Goal: Task Accomplishment & Management: Complete application form

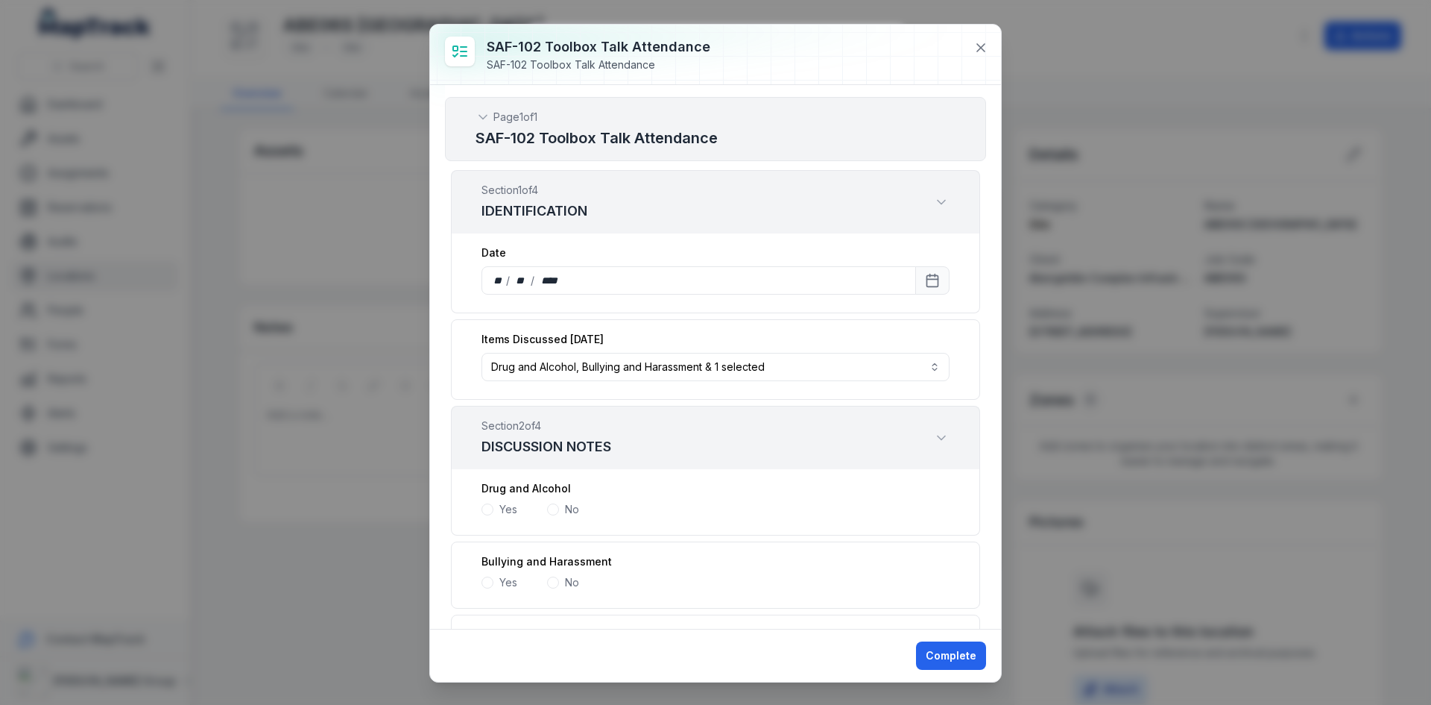
drag, startPoint x: 0, startPoint y: 0, endPoint x: 770, endPoint y: 218, distance: 800.5
click at [770, 406] on div "Section 2 of 4 DISCUSSION NOTES" at bounding box center [715, 437] width 529 height 63
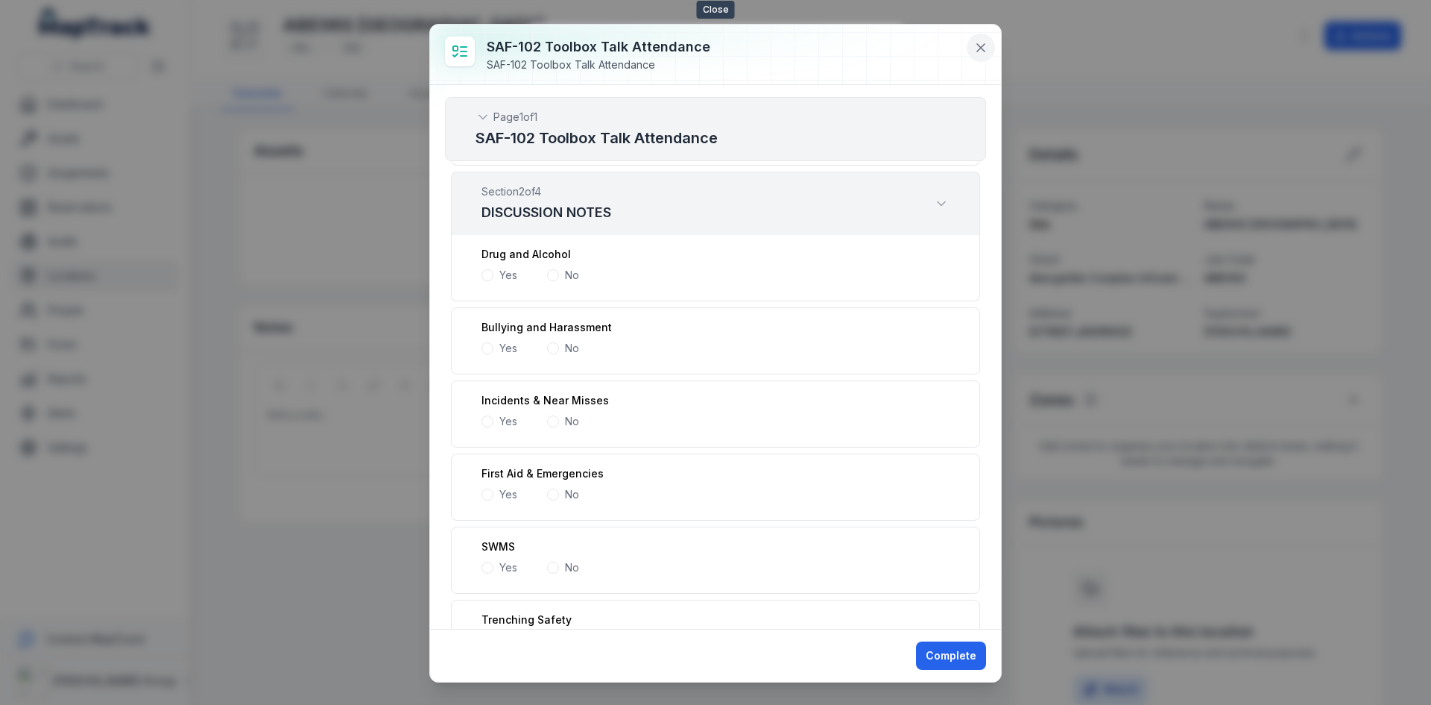
click at [987, 42] on icon at bounding box center [981, 47] width 15 height 15
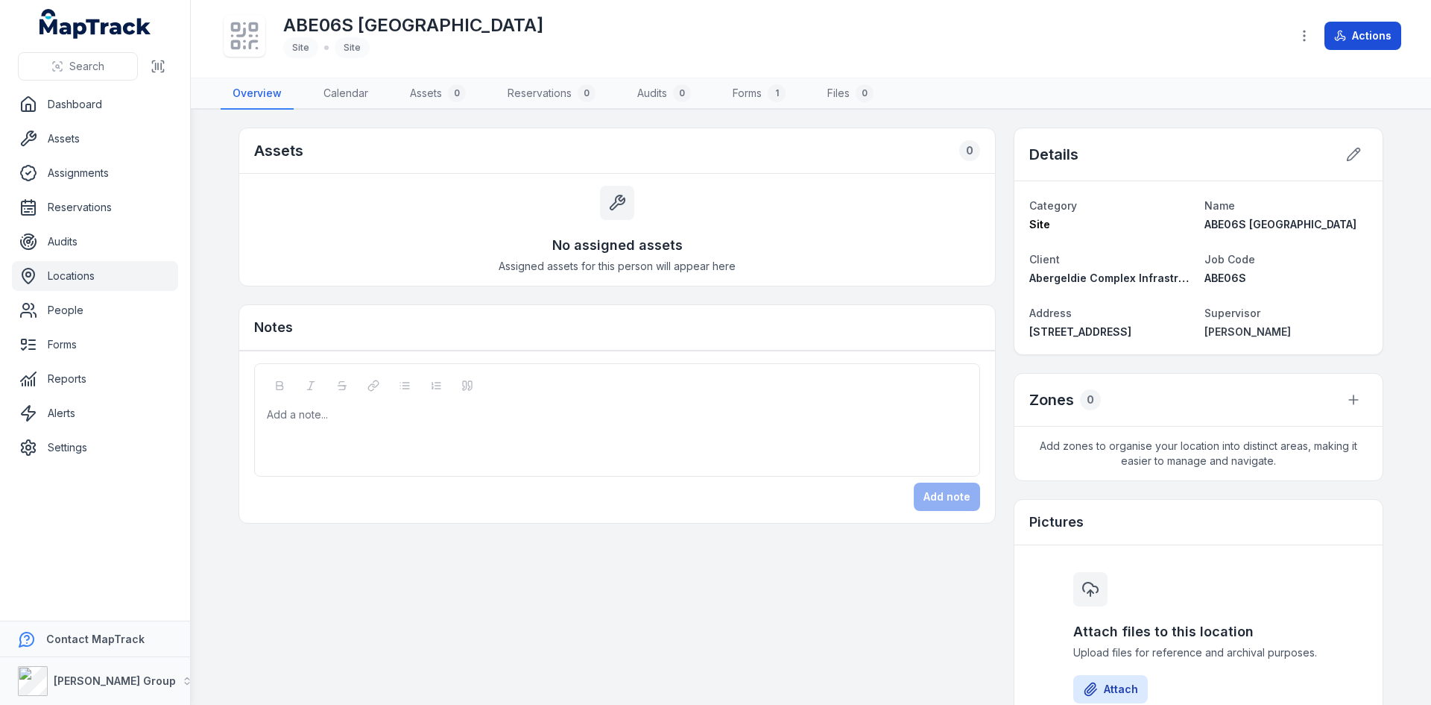
click at [1355, 40] on button "Actions" at bounding box center [1363, 36] width 77 height 28
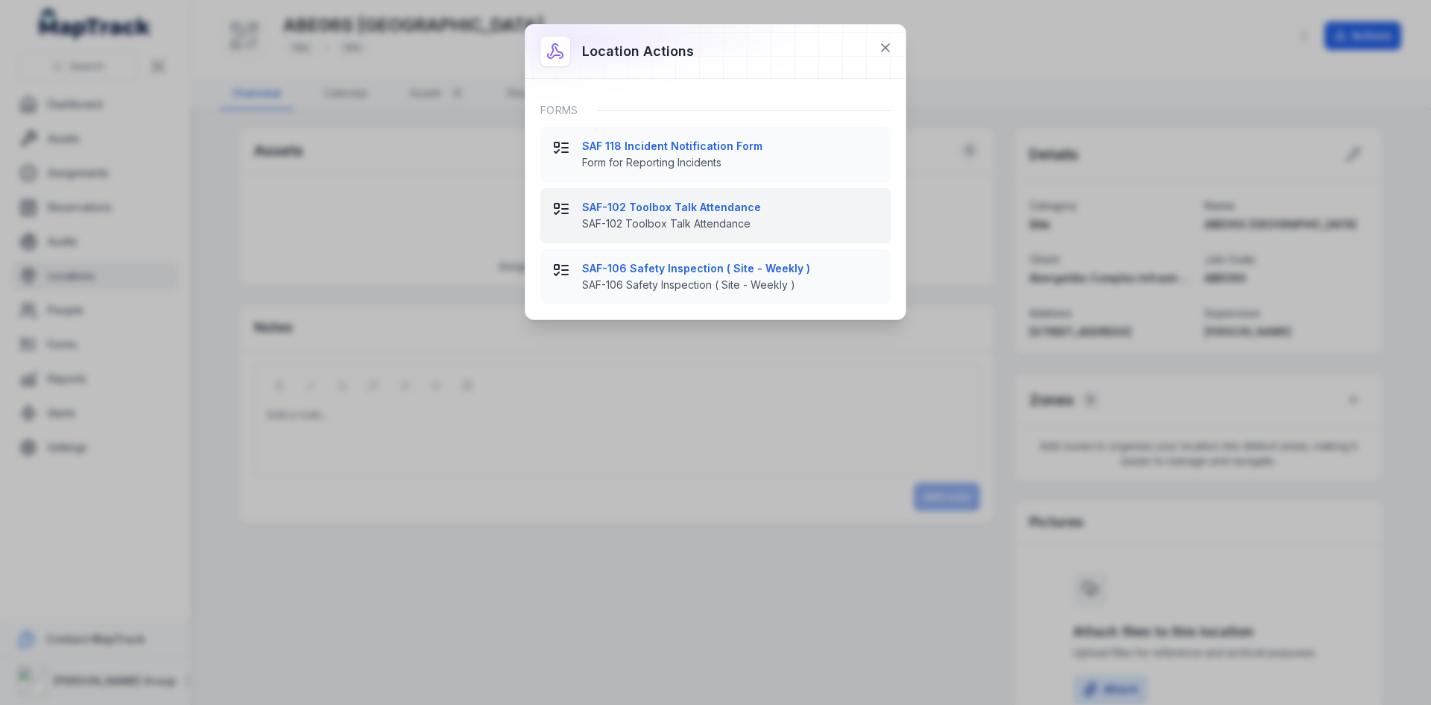
click at [649, 220] on span "SAF-102 Toolbox Talk Attendance" at bounding box center [730, 223] width 297 height 15
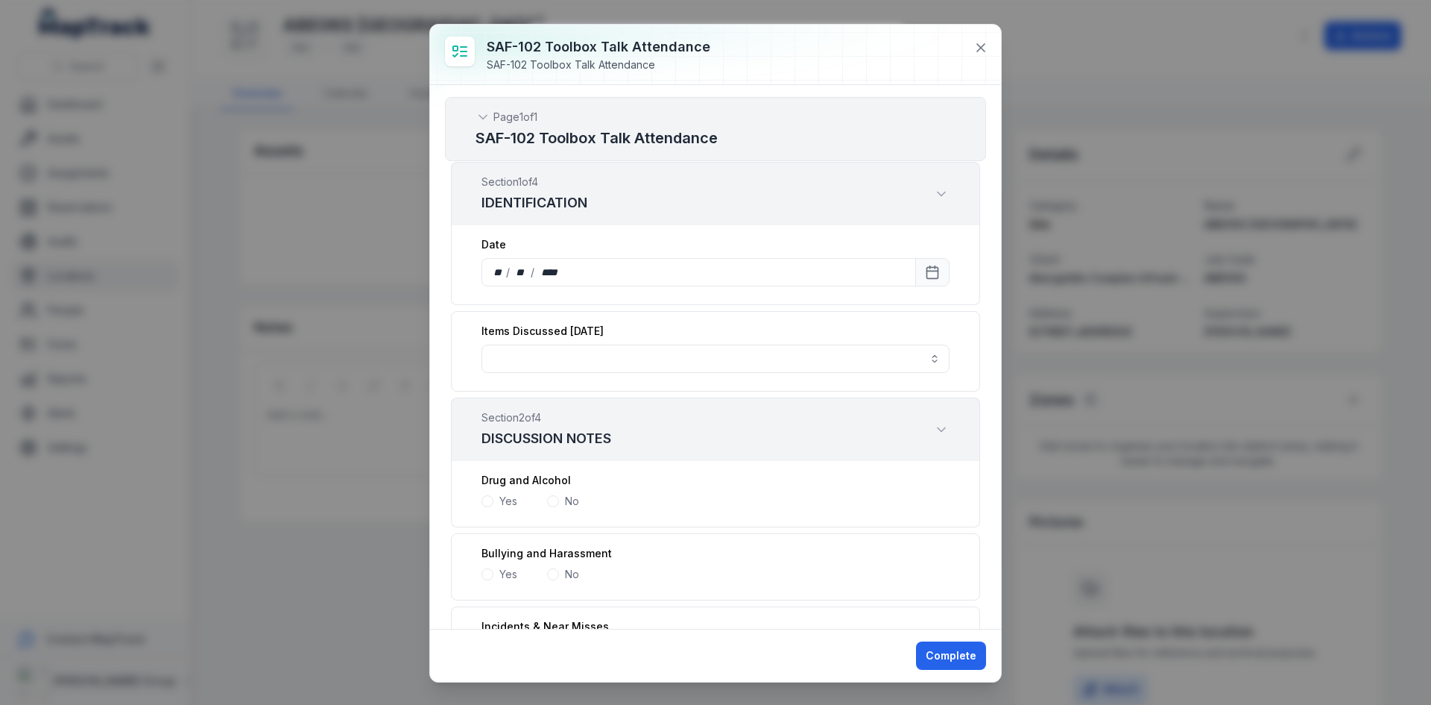
scroll to position [0, 0]
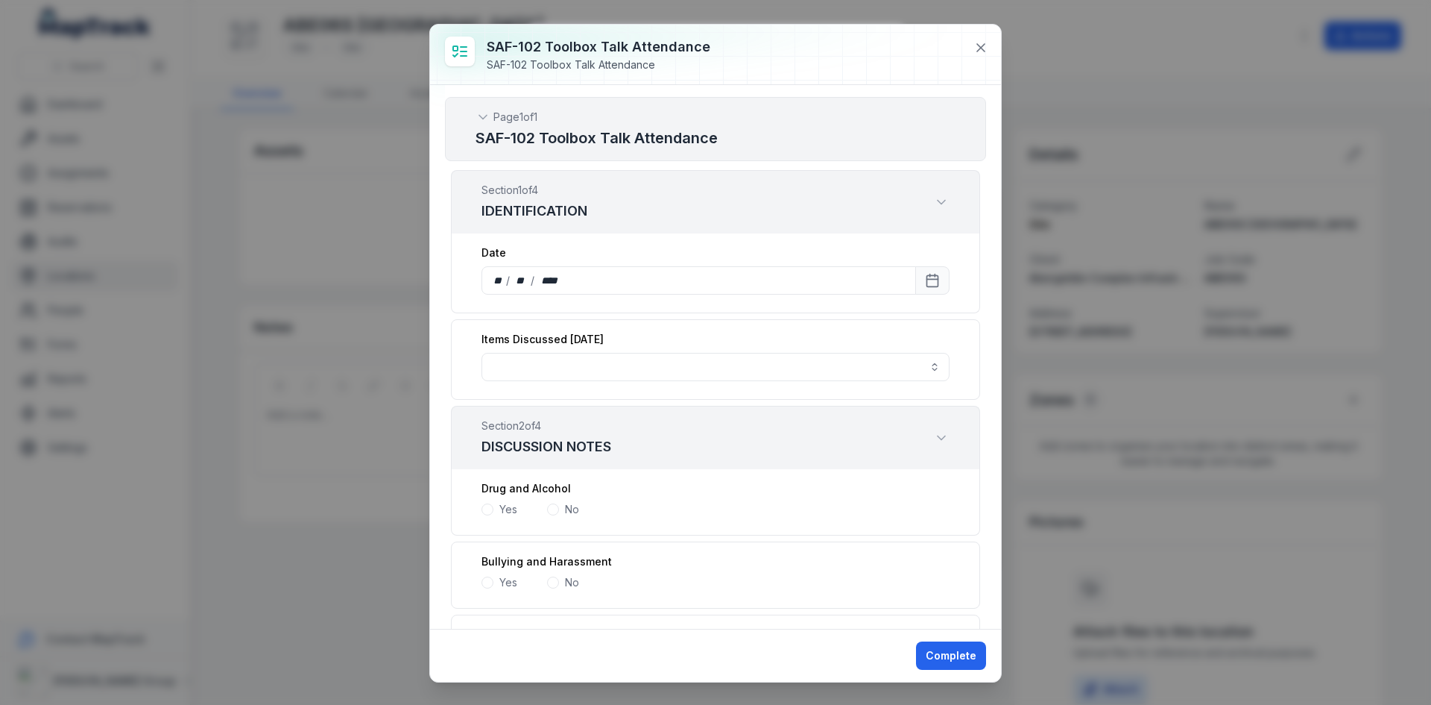
click at [485, 510] on span at bounding box center [488, 509] width 12 height 12
click at [555, 511] on span at bounding box center [553, 509] width 12 height 12
click at [625, 362] on button "button" at bounding box center [716, 367] width 468 height 28
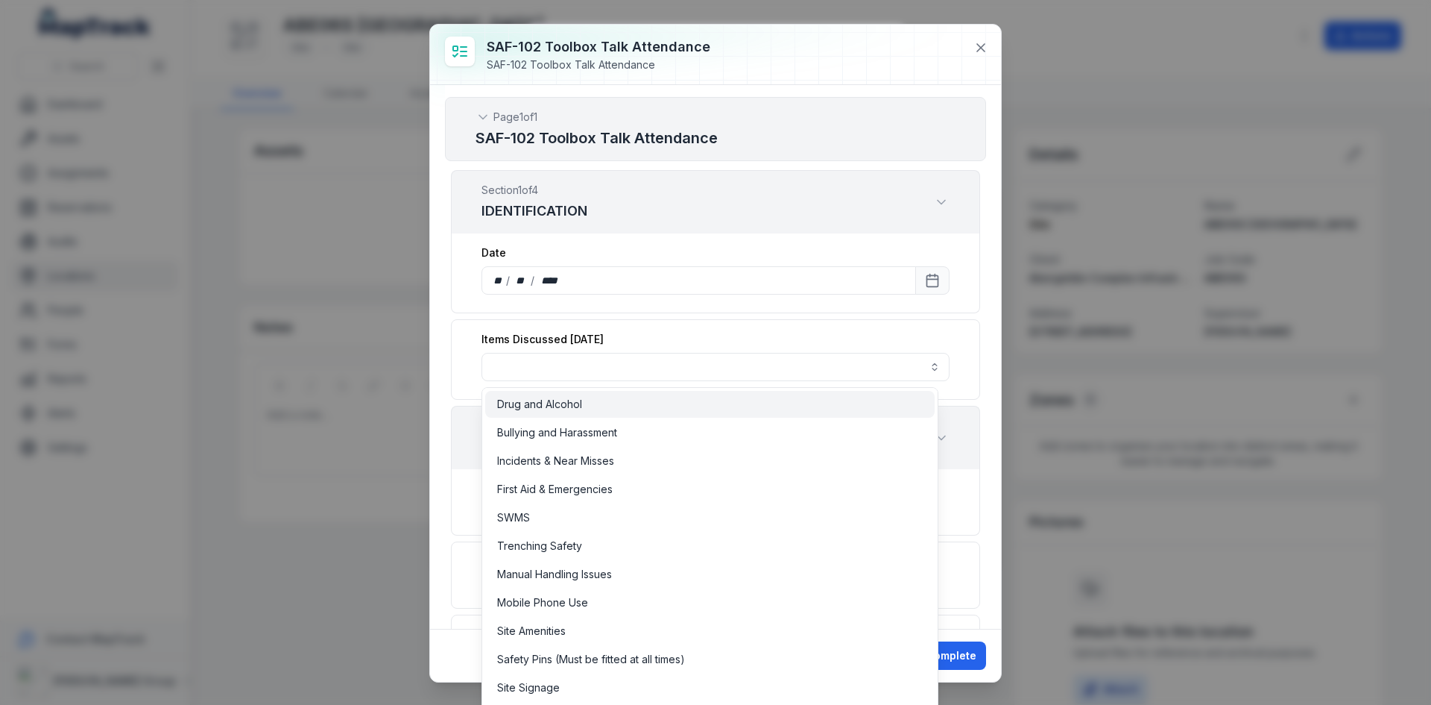
click at [611, 395] on div "Drug and Alcohol" at bounding box center [710, 404] width 450 height 27
click at [612, 462] on span "Incidents & Near Misses" at bounding box center [555, 460] width 117 height 15
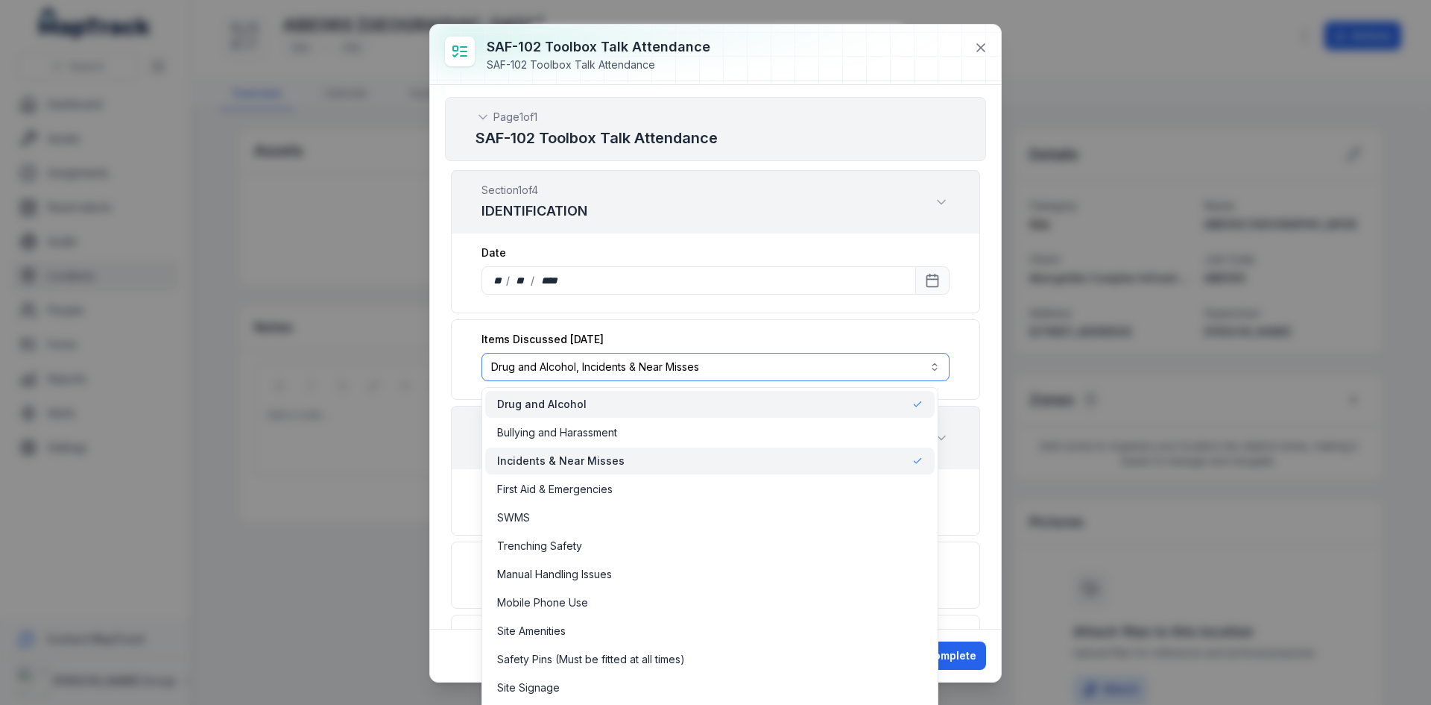
click at [895, 363] on button "**********" at bounding box center [716, 367] width 468 height 28
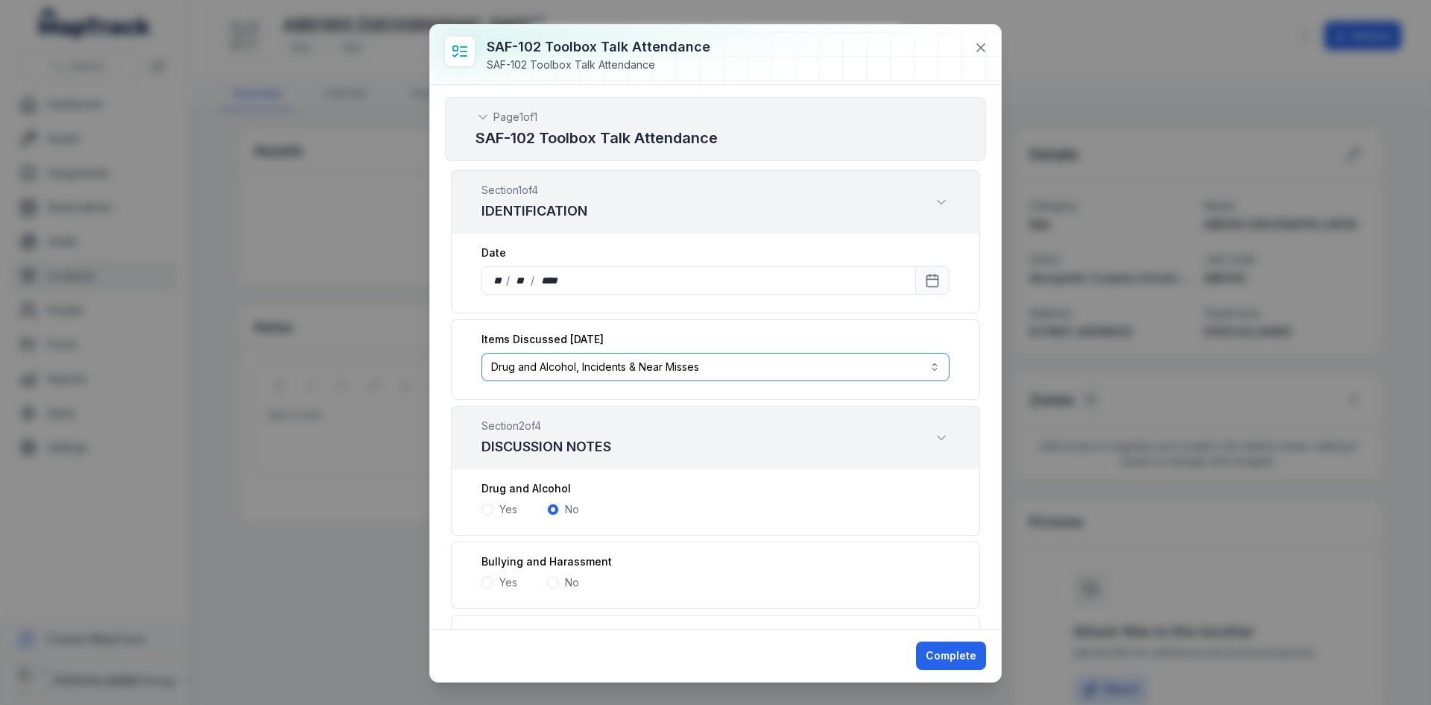
click at [611, 366] on button "**********" at bounding box center [716, 367] width 468 height 28
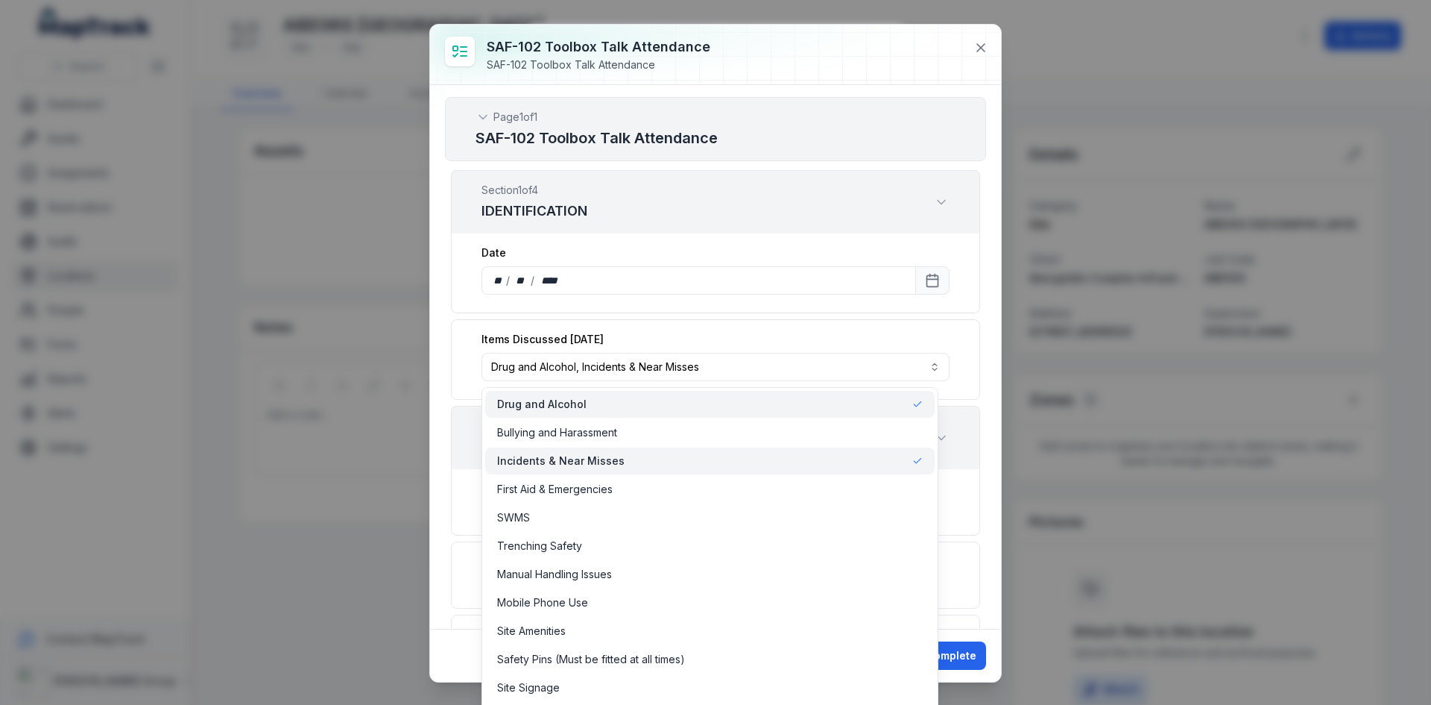
click at [591, 411] on div "Drug and Alcohol" at bounding box center [710, 404] width 426 height 15
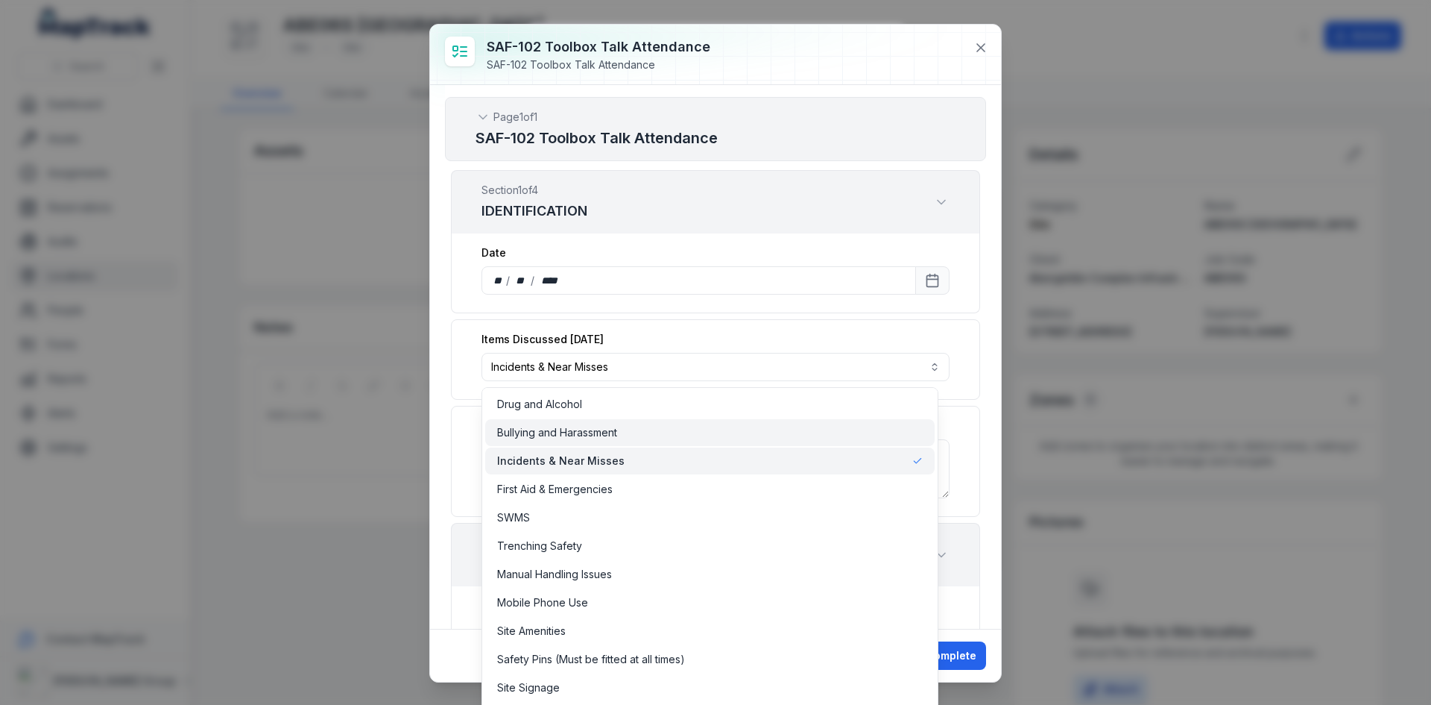
click at [622, 442] on div "Bullying and Harassment" at bounding box center [710, 432] width 450 height 27
click at [616, 471] on div "Incidents & Near Misses" at bounding box center [710, 460] width 450 height 27
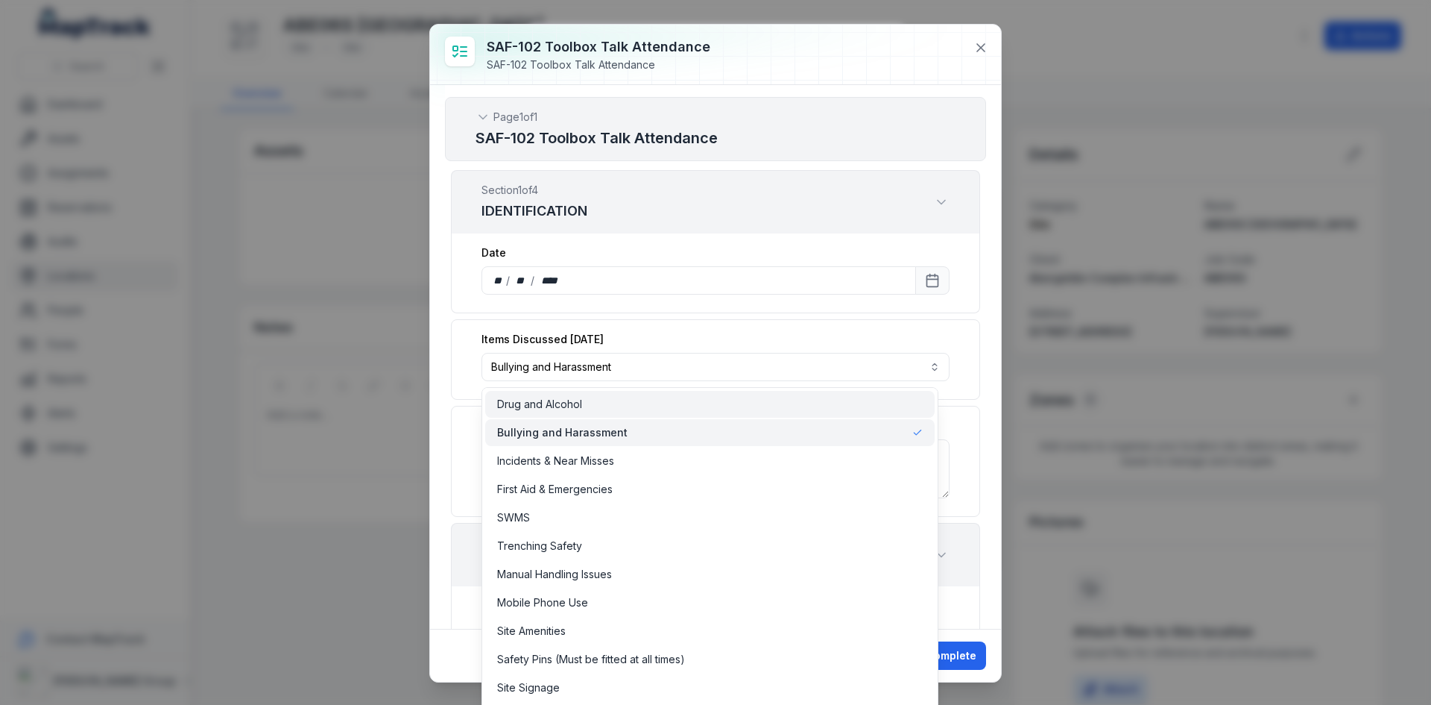
click at [895, 409] on div "Drug and Alcohol" at bounding box center [710, 404] width 426 height 15
click at [912, 435] on icon at bounding box center [917, 432] width 10 height 10
click at [956, 373] on div "**********" at bounding box center [715, 359] width 529 height 81
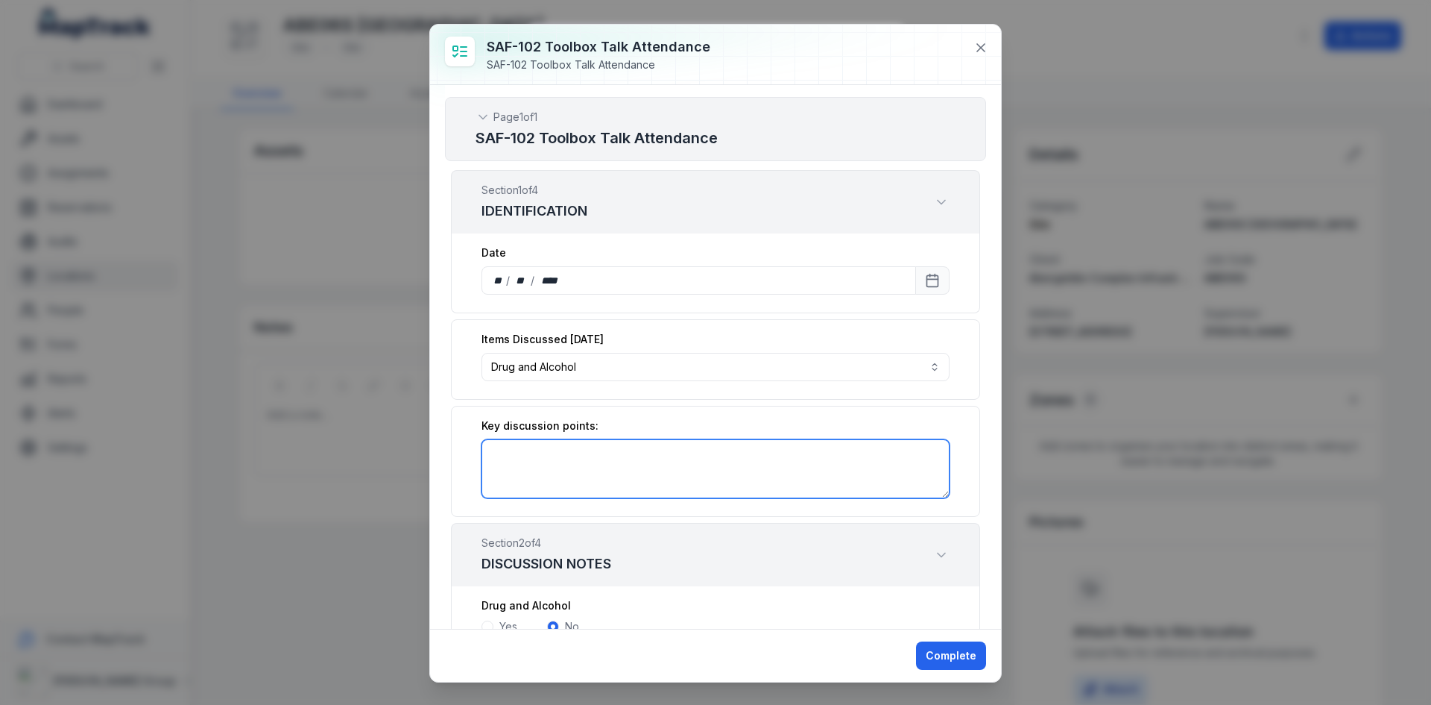
click at [661, 494] on textarea ":r55r:-form-item-label" at bounding box center [716, 468] width 468 height 59
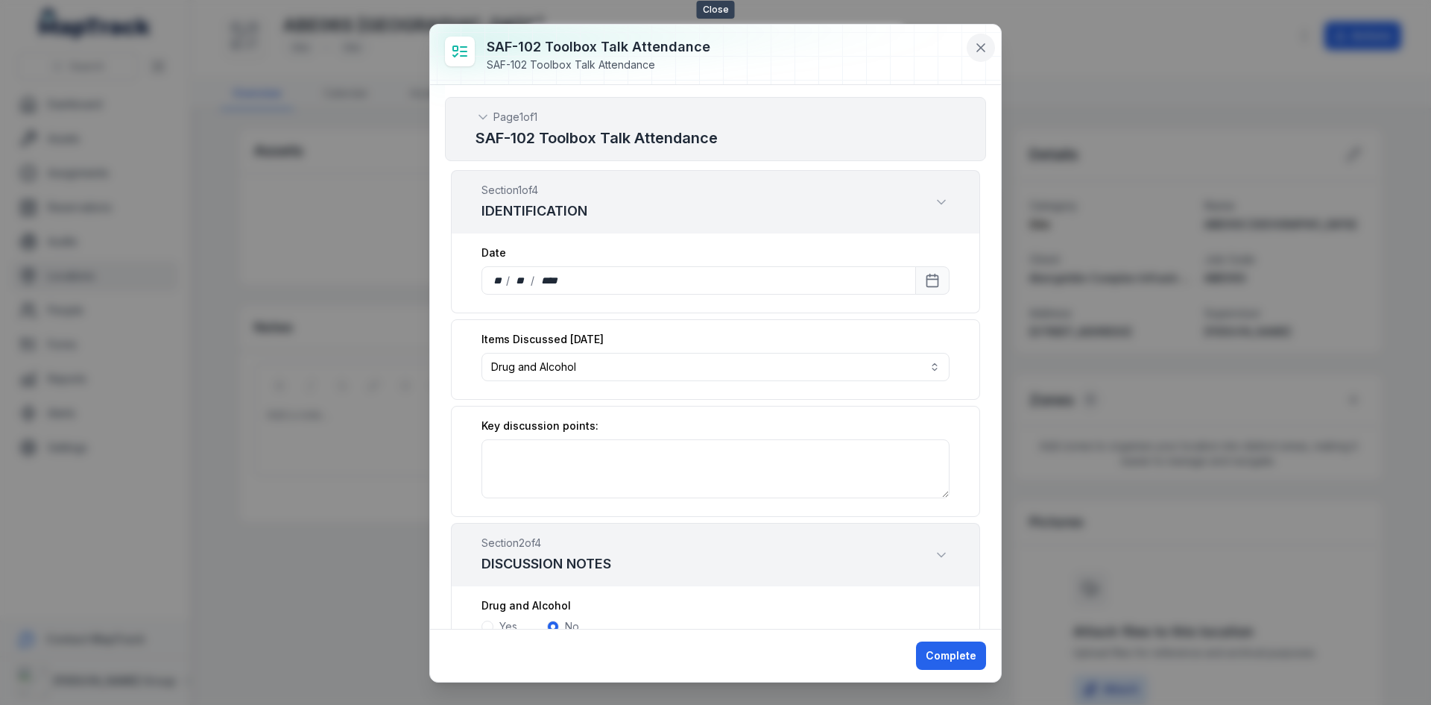
drag, startPoint x: 983, startPoint y: 48, endPoint x: 994, endPoint y: 43, distance: 11.7
click at [983, 48] on icon at bounding box center [981, 47] width 15 height 15
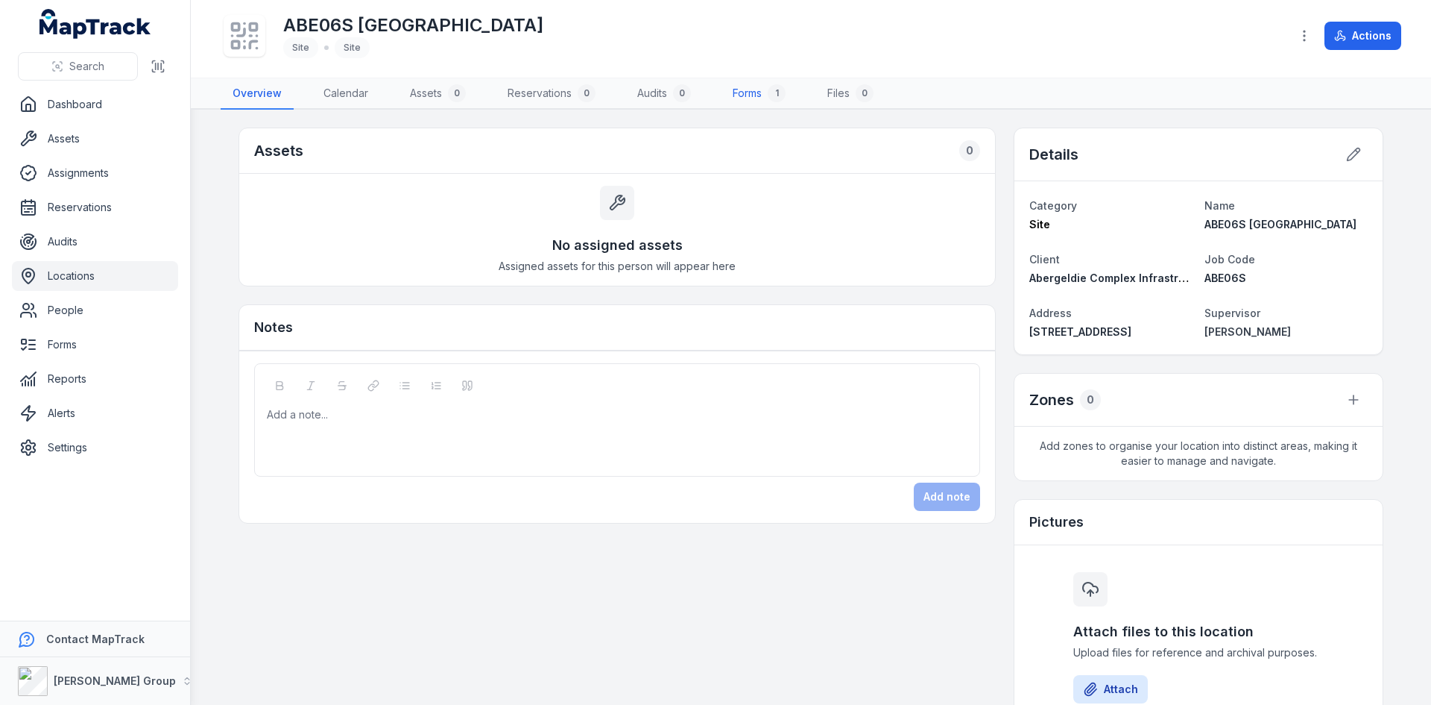
click at [748, 92] on link "Forms 1" at bounding box center [759, 93] width 77 height 31
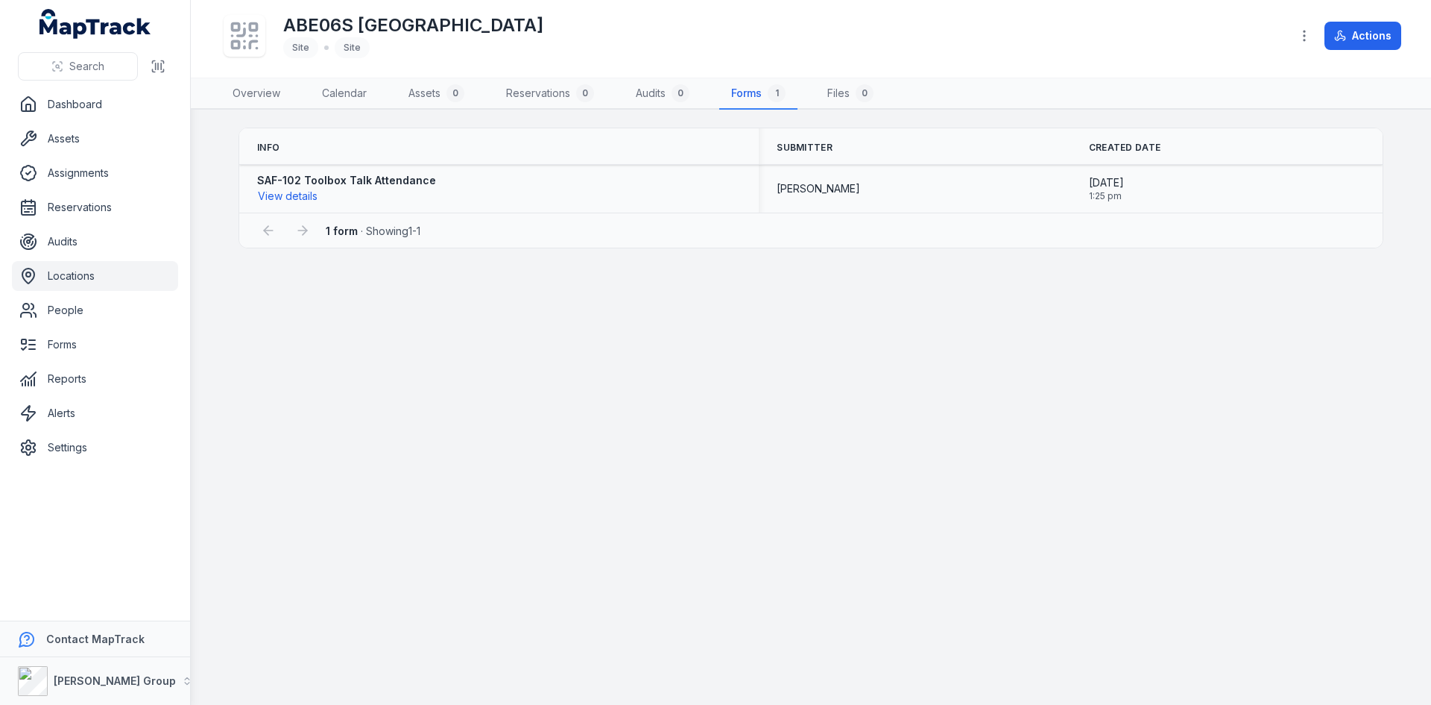
drag, startPoint x: 599, startPoint y: 186, endPoint x: 549, endPoint y: 203, distance: 52.1
click at [549, 203] on div "SAF-102 Toolbox Talk Attendance View details" at bounding box center [499, 188] width 484 height 31
click at [303, 196] on button "View details" at bounding box center [287, 196] width 61 height 16
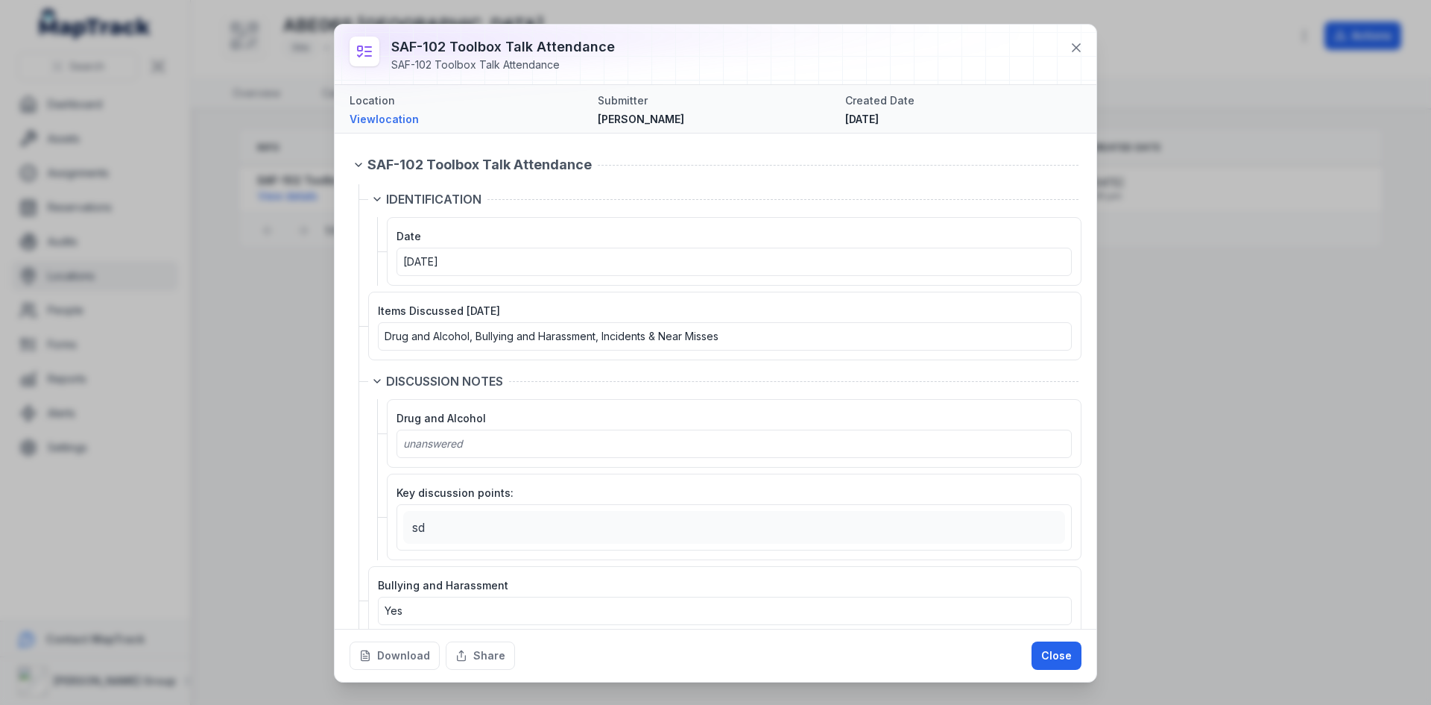
click at [371, 50] on icon at bounding box center [365, 51] width 18 height 18
click at [1076, 46] on icon at bounding box center [1076, 47] width 7 height 7
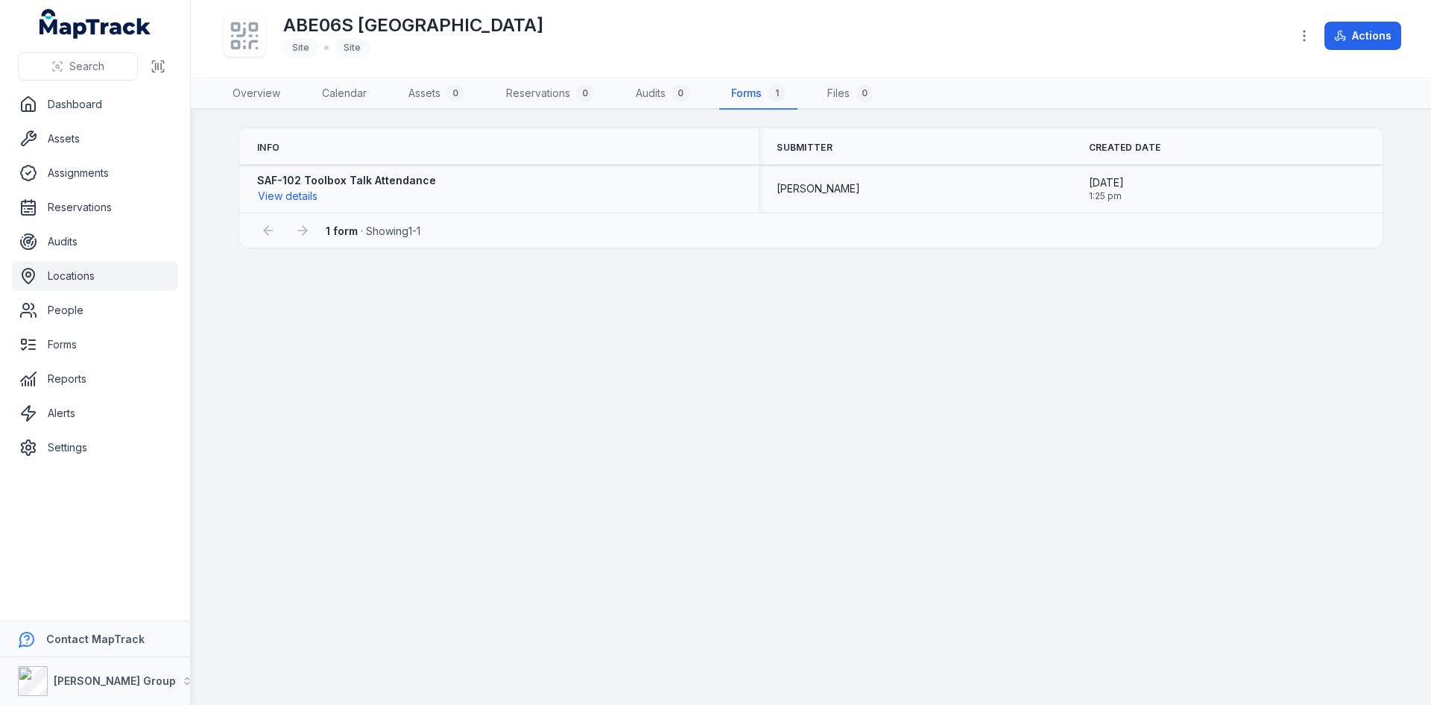
click at [959, 189] on div "[PERSON_NAME]" at bounding box center [915, 188] width 276 height 15
click at [421, 195] on div "SAF-102 Toolbox Talk Attendance View details" at bounding box center [346, 188] width 179 height 31
click at [358, 182] on strong "SAF-102 Toolbox Talk Attendance" at bounding box center [346, 180] width 179 height 15
click at [300, 195] on button "View details" at bounding box center [287, 196] width 61 height 16
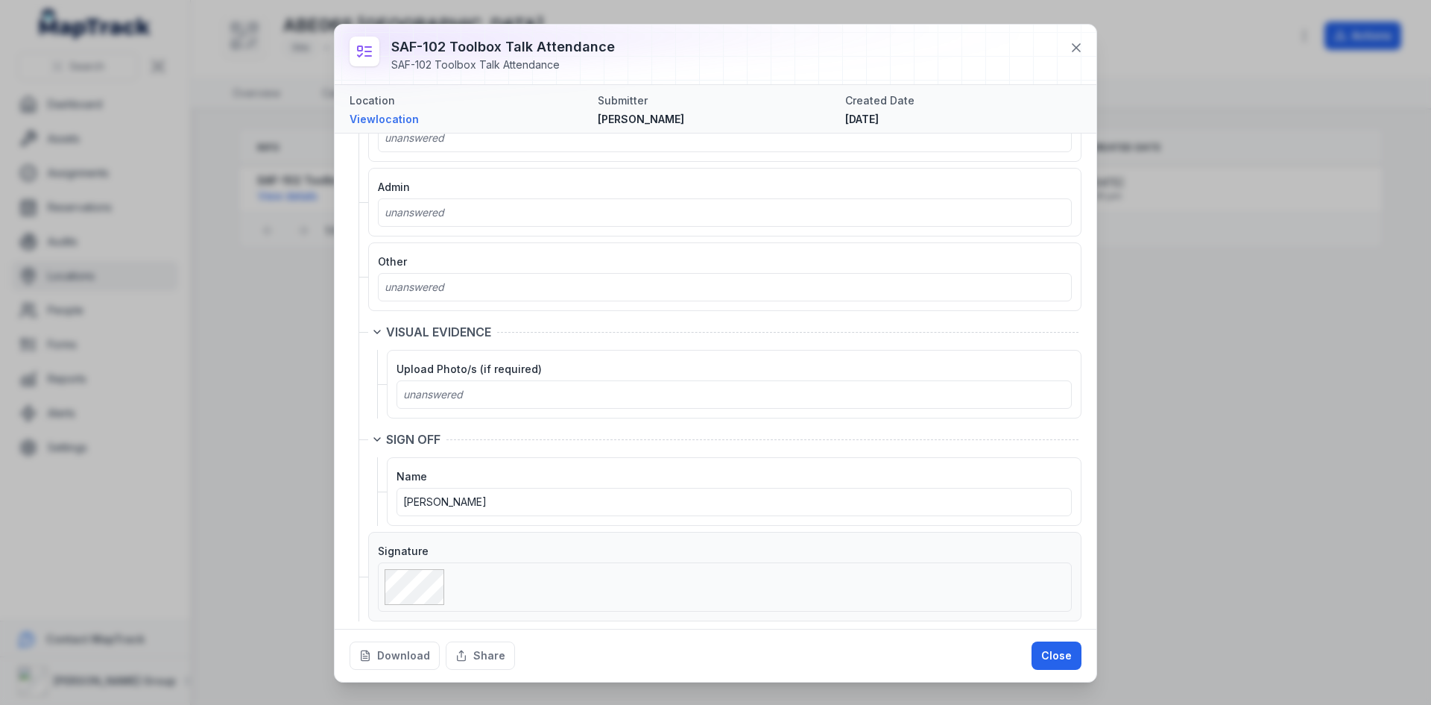
scroll to position [2418, 0]
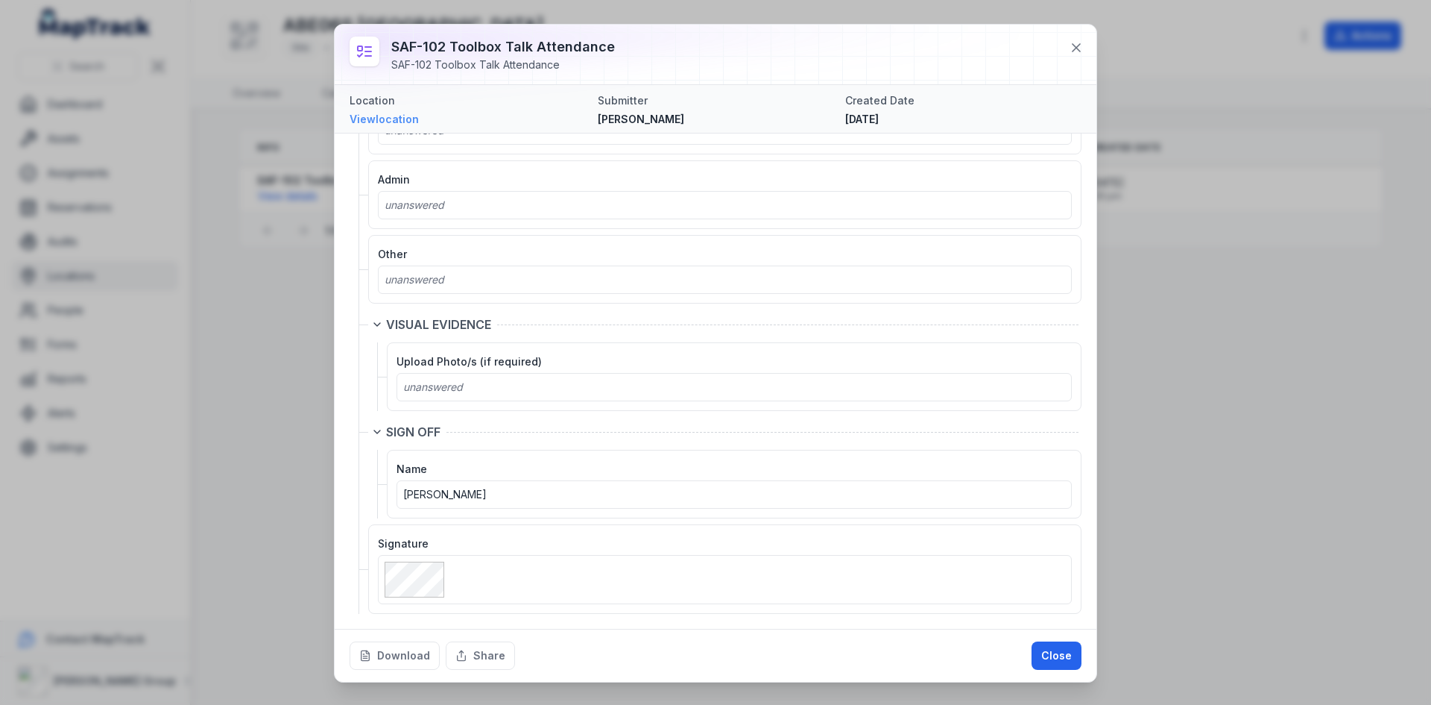
click at [522, 115] on link "View location" at bounding box center [468, 119] width 236 height 15
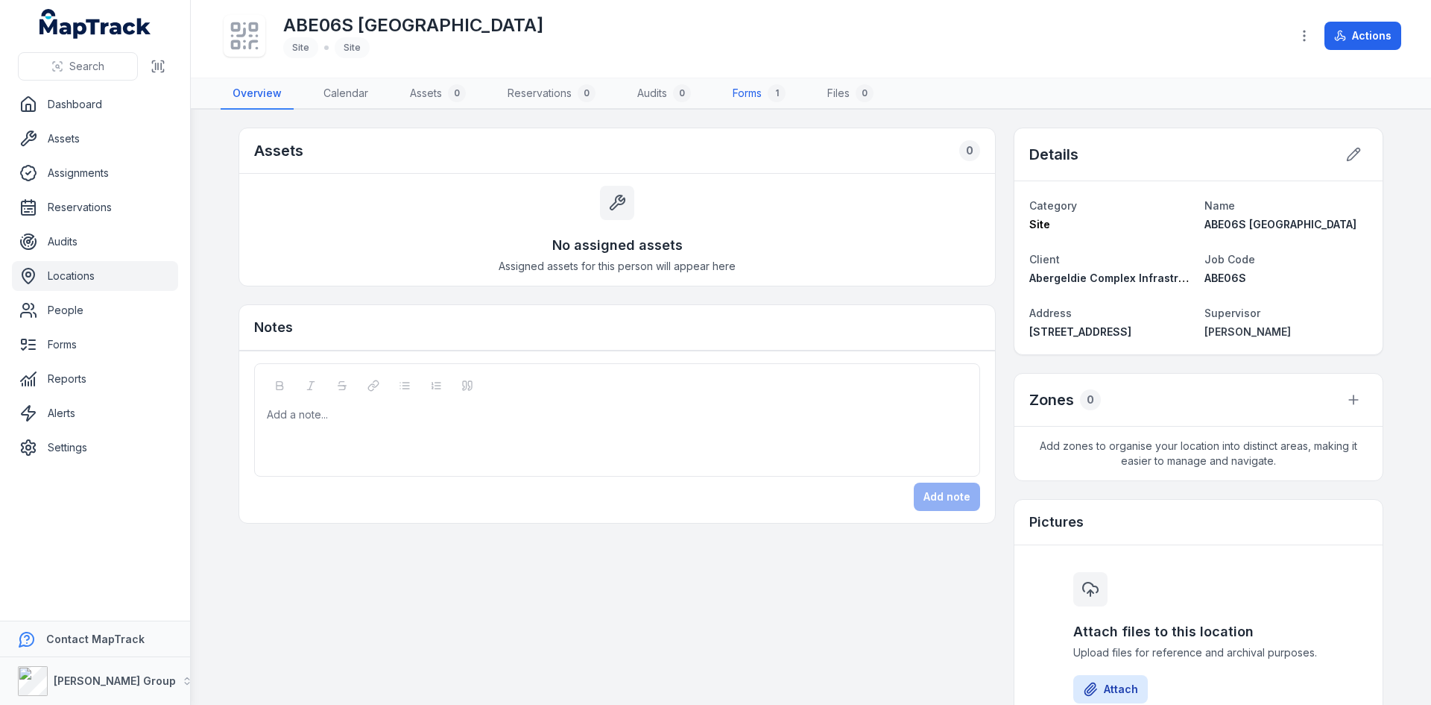
click at [764, 92] on link "Forms 1" at bounding box center [759, 93] width 77 height 31
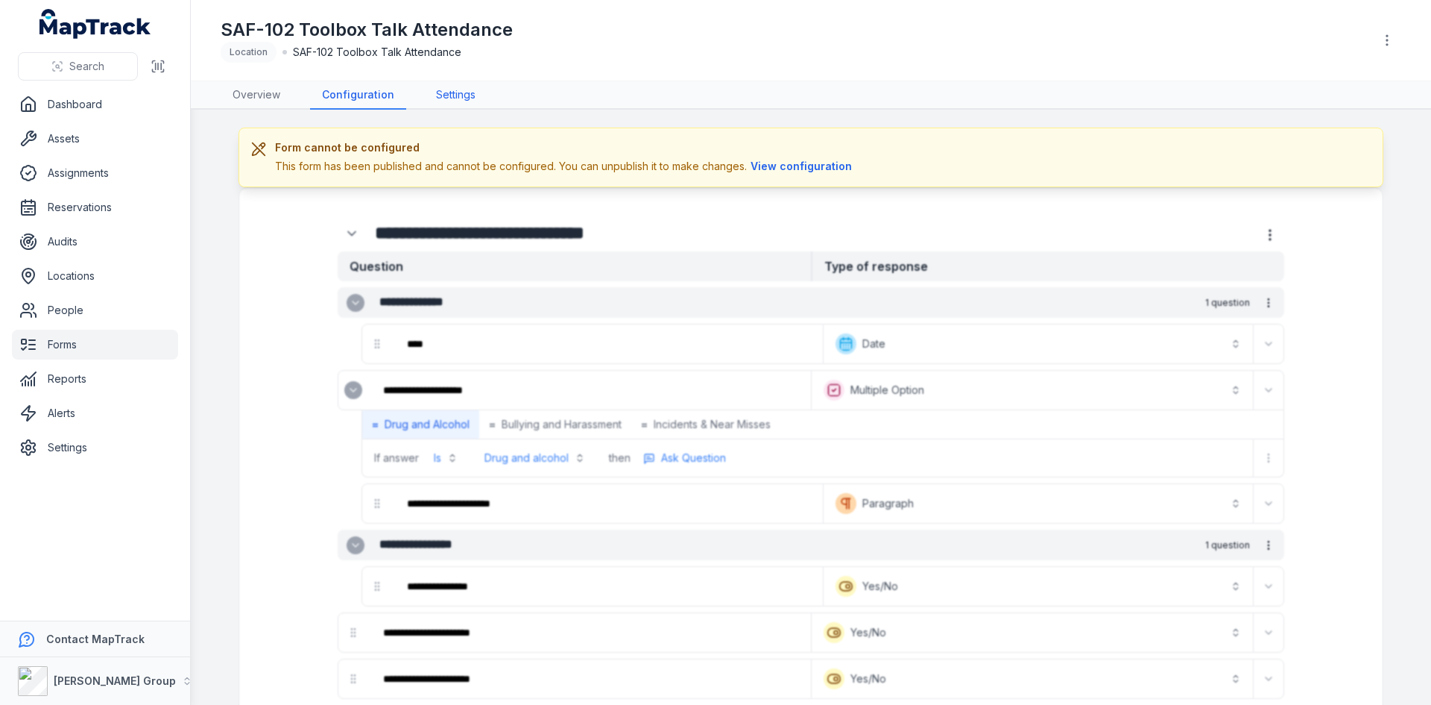
click at [440, 96] on link "Settings" at bounding box center [455, 95] width 63 height 28
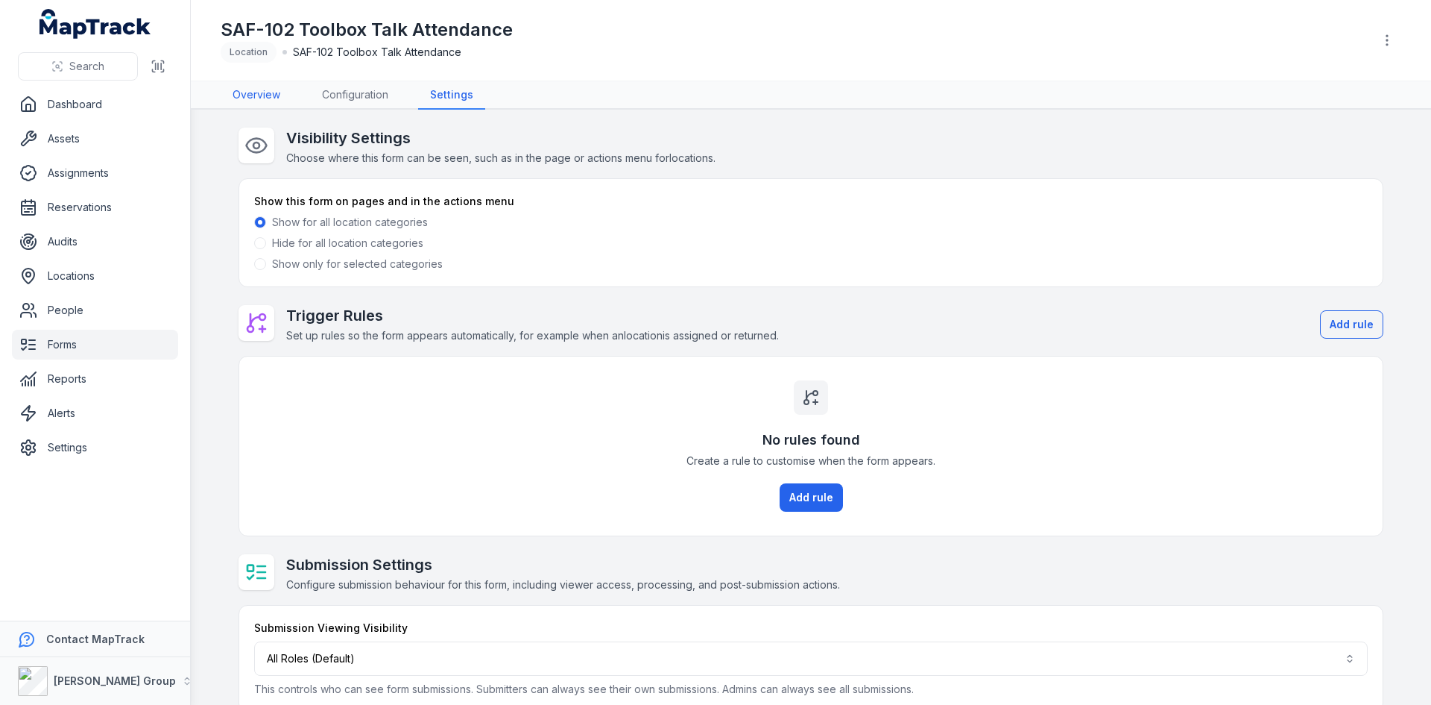
click at [259, 101] on link "Overview" at bounding box center [257, 95] width 72 height 28
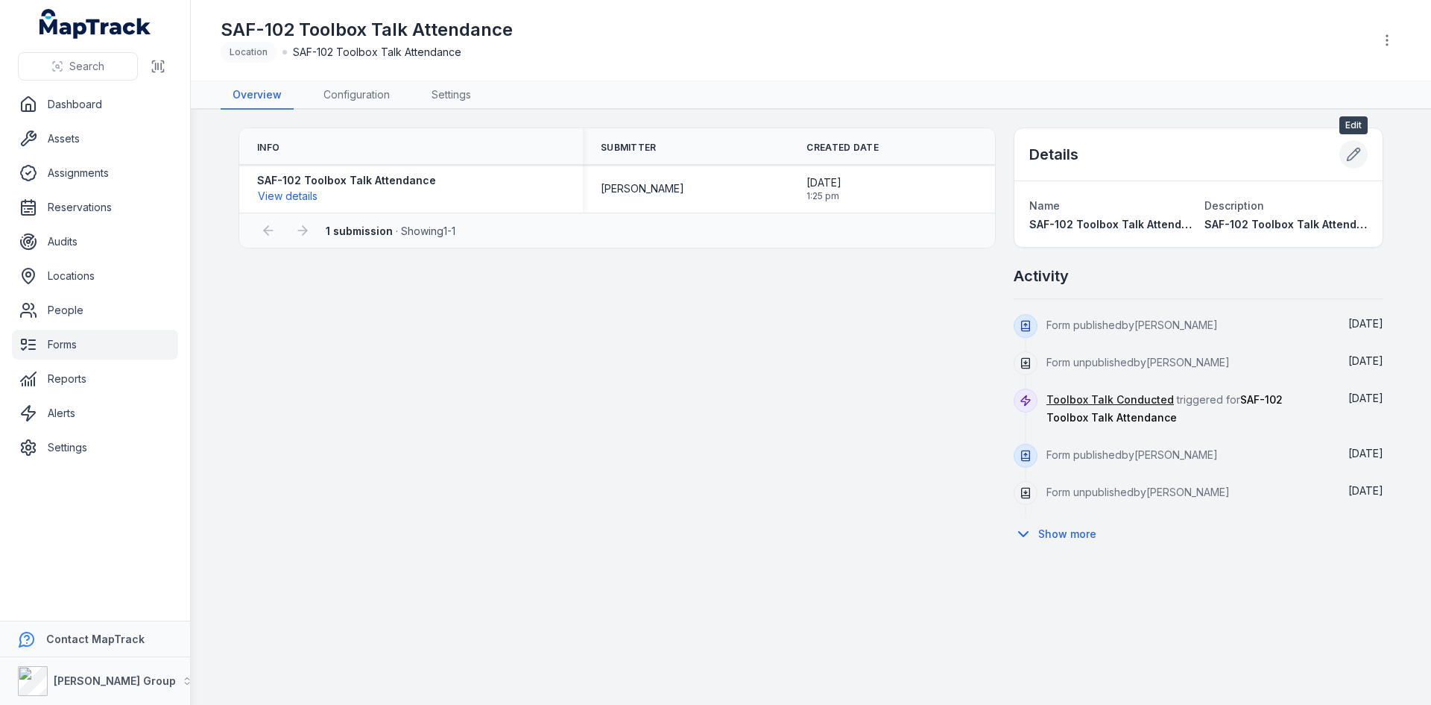
click at [1359, 160] on icon at bounding box center [1353, 154] width 15 height 15
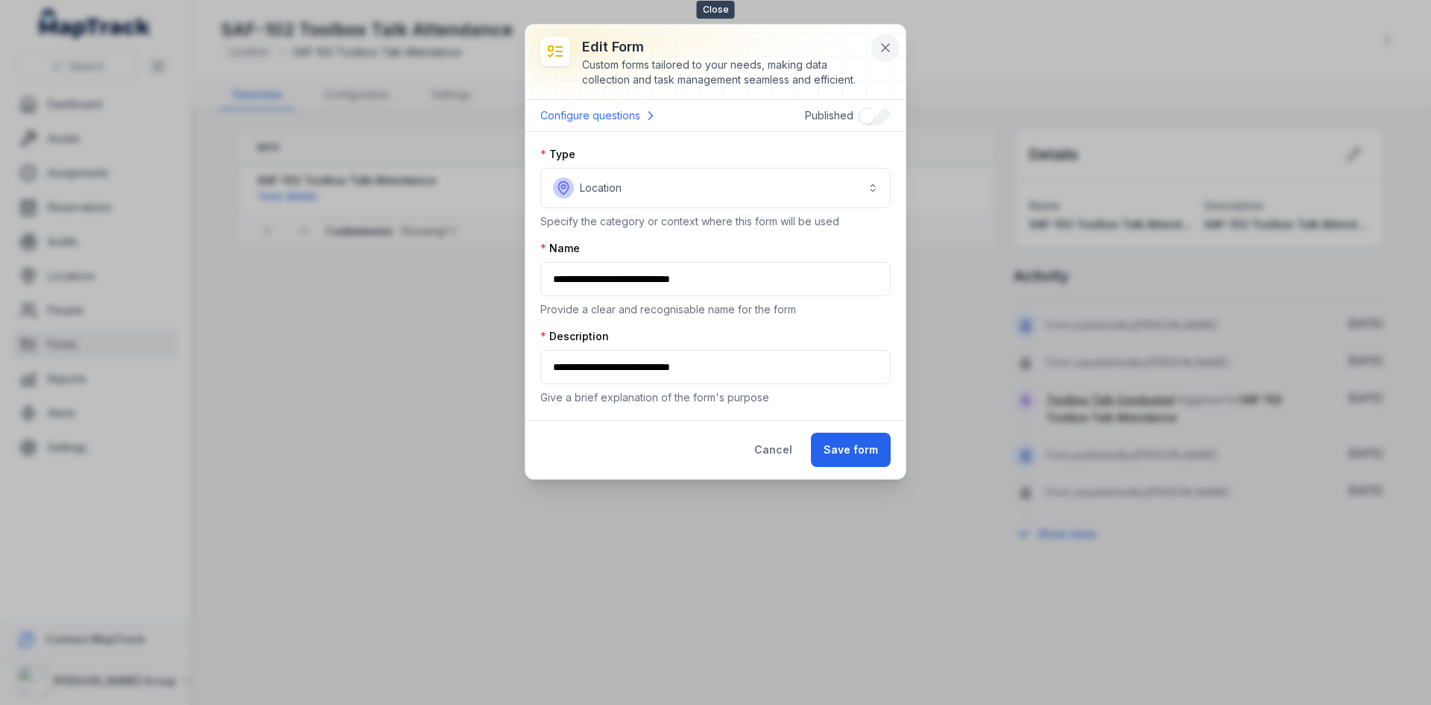
click at [888, 45] on icon at bounding box center [885, 47] width 7 height 7
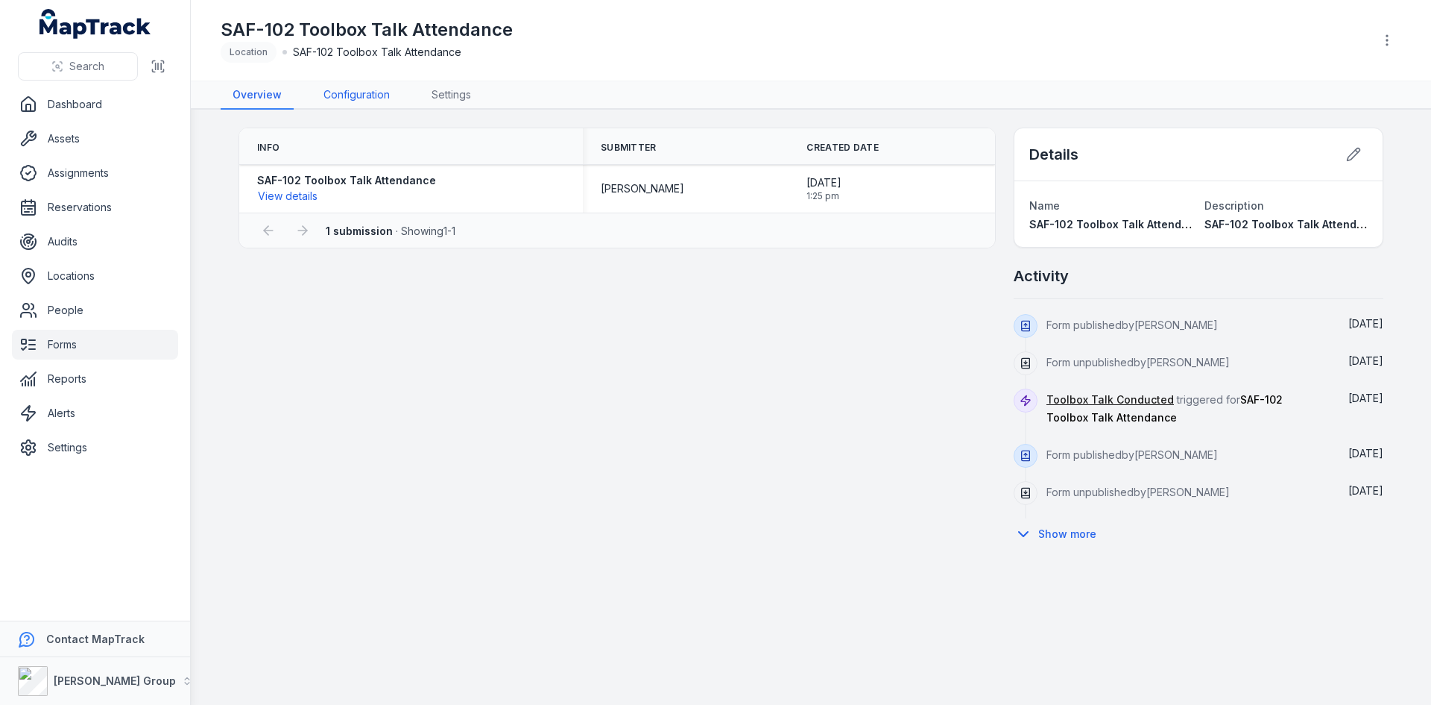
click at [353, 101] on link "Configuration" at bounding box center [357, 95] width 90 height 28
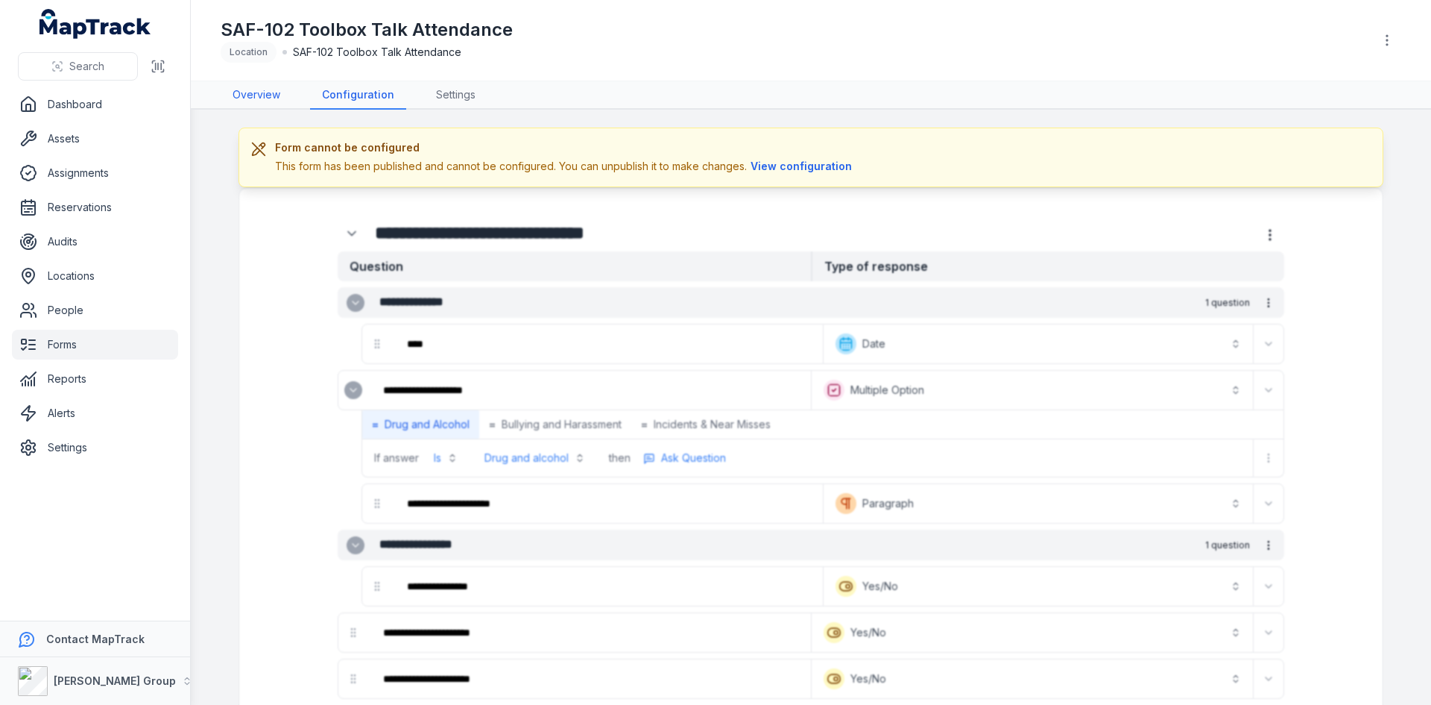
click at [268, 101] on link "Overview" at bounding box center [257, 95] width 72 height 28
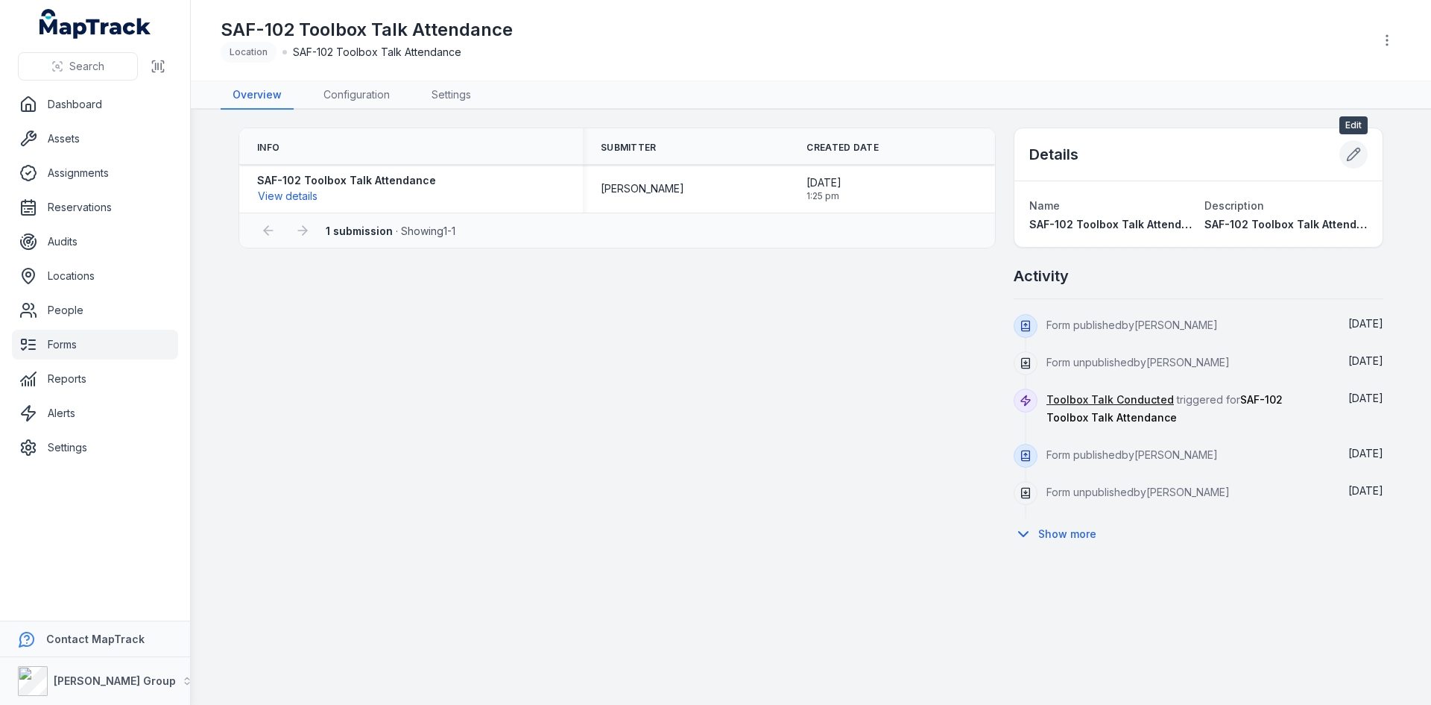
click at [1350, 152] on icon at bounding box center [1353, 154] width 15 height 15
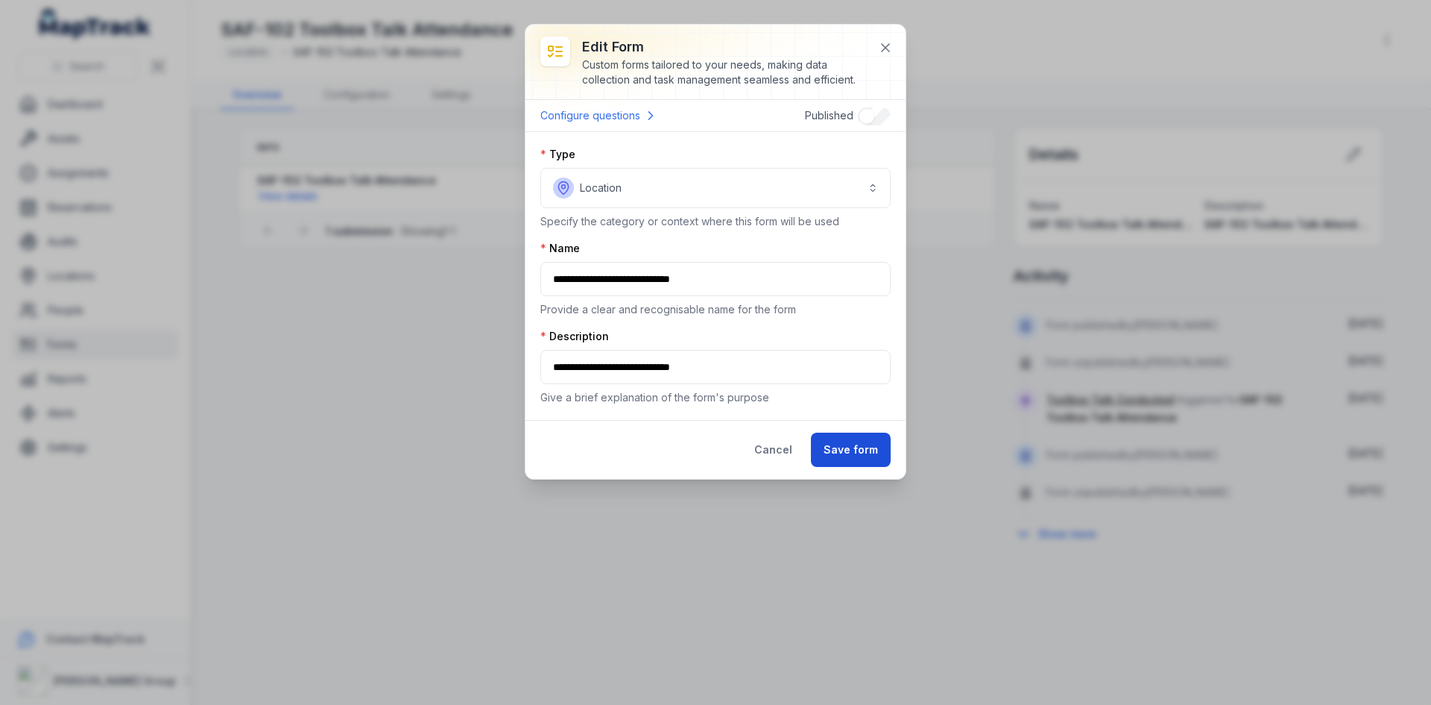
click at [832, 454] on button "Save form" at bounding box center [851, 449] width 80 height 34
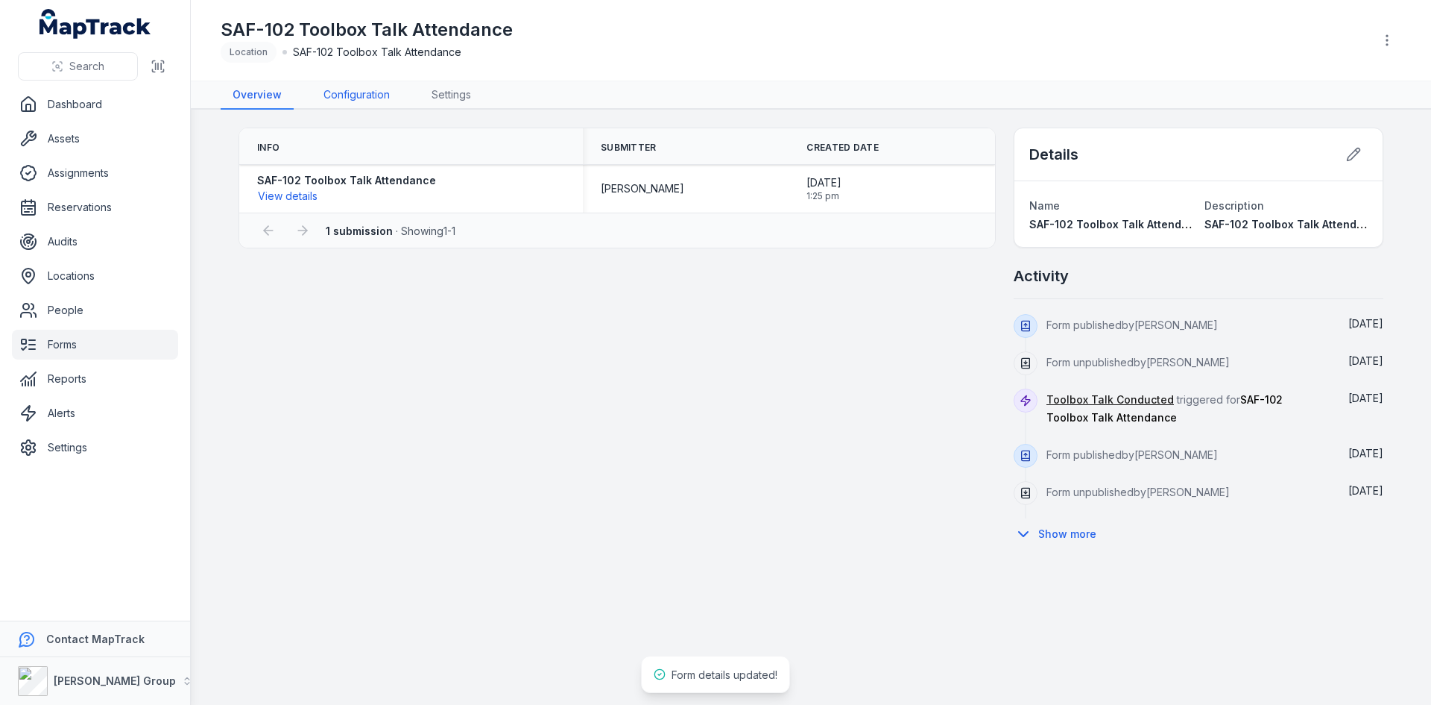
click at [341, 96] on link "Configuration" at bounding box center [357, 95] width 90 height 28
